Goal: Information Seeking & Learning: Check status

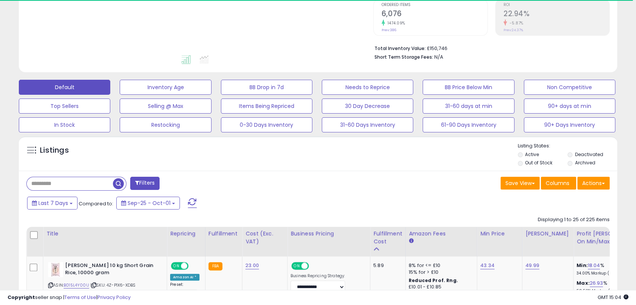
scroll to position [158, 0]
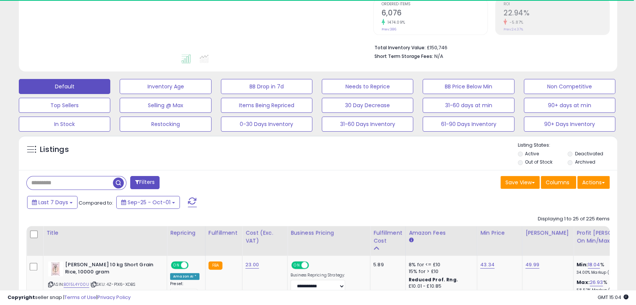
click at [43, 179] on input "text" at bounding box center [70, 182] width 86 height 13
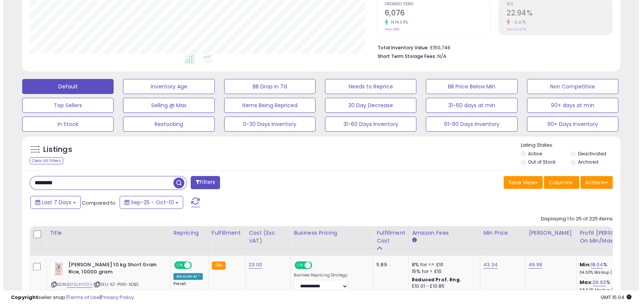
scroll to position [154, 346]
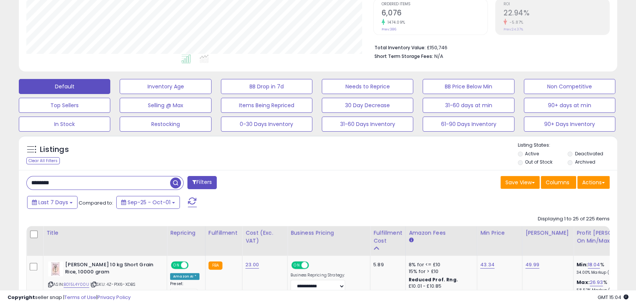
type input "********"
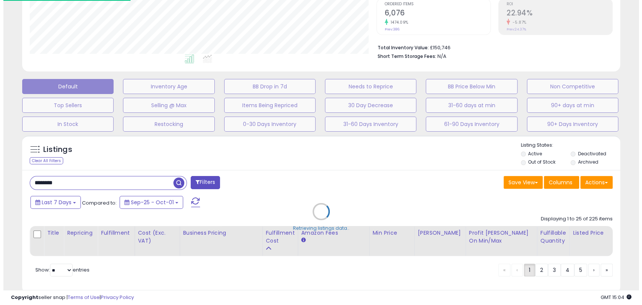
scroll to position [376110, 375914]
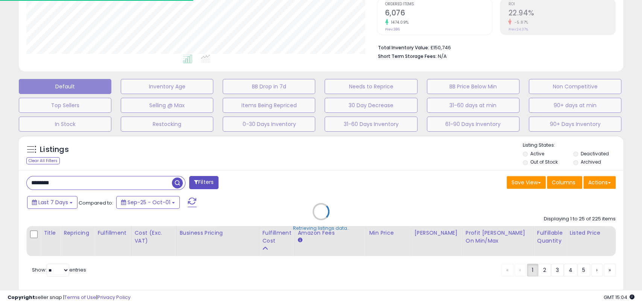
click at [275, 169] on div "Retrieving listings data.." at bounding box center [321, 217] width 616 height 171
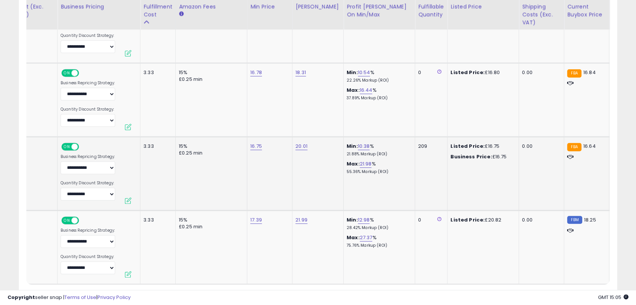
scroll to position [0, 0]
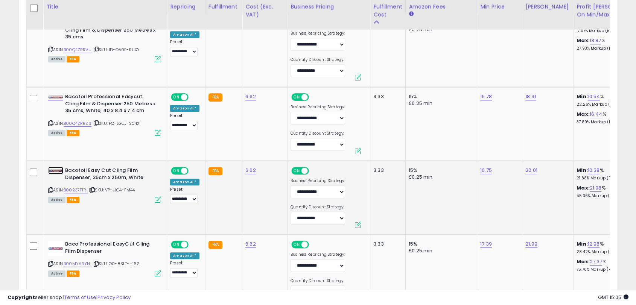
click at [56, 170] on img at bounding box center [55, 170] width 15 height 6
click at [55, 94] on link at bounding box center [55, 97] width 15 height 8
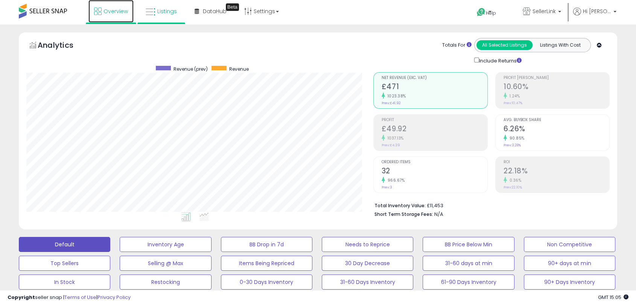
click at [97, 7] on link "Overview" at bounding box center [110, 11] width 45 height 23
